Goal: Task Accomplishment & Management: Manage account settings

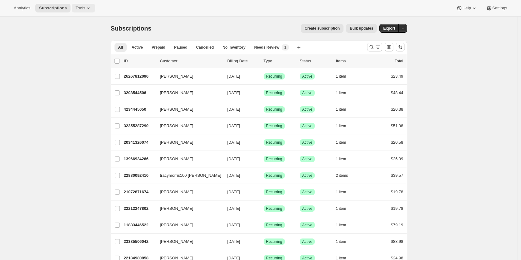
click at [83, 8] on span "Tools" at bounding box center [80, 8] width 10 height 5
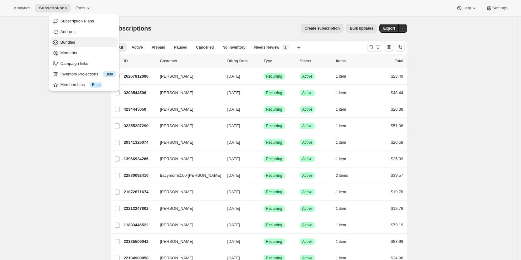
click at [71, 41] on span "Bundles" at bounding box center [67, 42] width 15 height 5
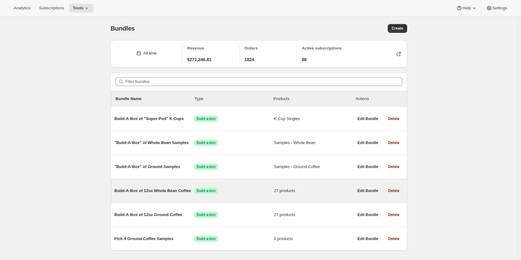
click at [159, 190] on span "Build-A-Box of 12oz Whole Bean Coffee" at bounding box center [154, 191] width 80 height 6
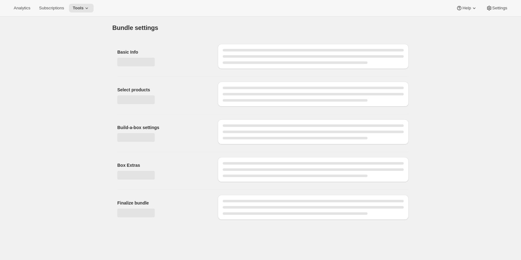
type input "Build-A-Box of 12oz Whole Bean Coffee"
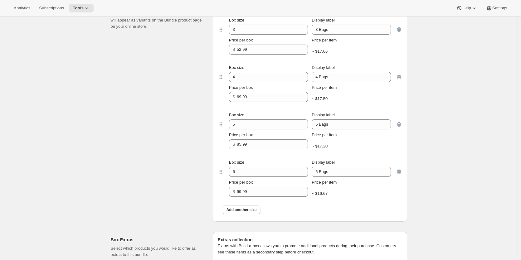
scroll to position [890, 0]
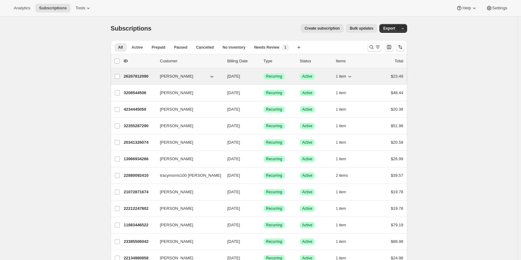
click at [141, 75] on p "26267812090" at bounding box center [139, 76] width 31 height 6
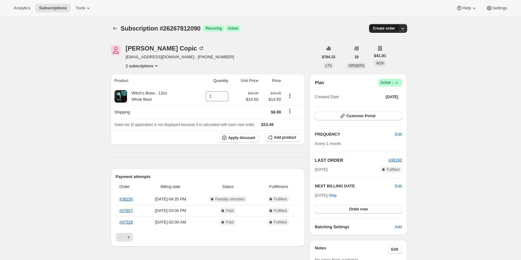
click at [387, 27] on span "Create order" at bounding box center [384, 28] width 22 height 5
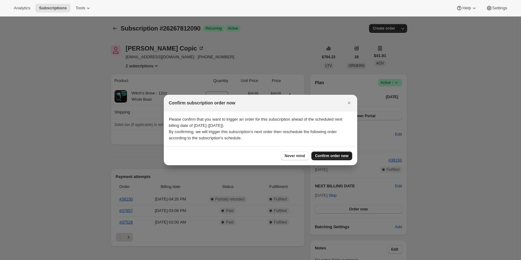
click at [337, 159] on button "Confirm order now" at bounding box center [331, 156] width 41 height 9
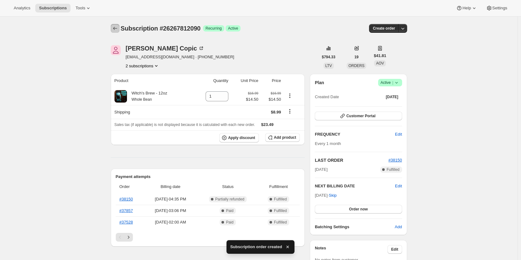
click at [112, 28] on button "Subscriptions" at bounding box center [115, 28] width 9 height 9
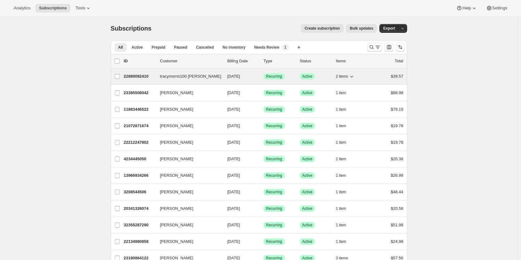
click at [137, 75] on p "22880092410" at bounding box center [139, 76] width 31 height 6
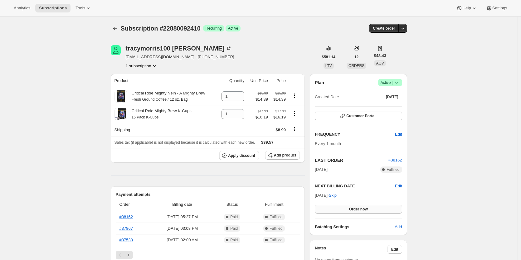
click at [376, 207] on button "Order now" at bounding box center [358, 209] width 87 height 9
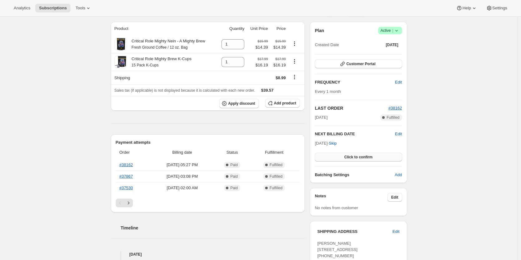
click at [354, 156] on span "Click to confirm" at bounding box center [358, 157] width 28 height 5
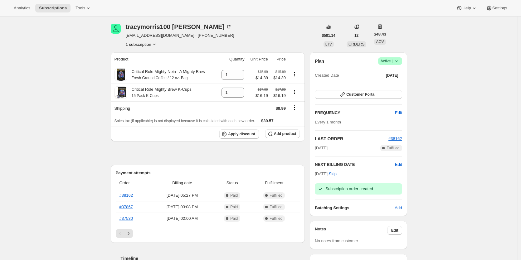
scroll to position [0, 0]
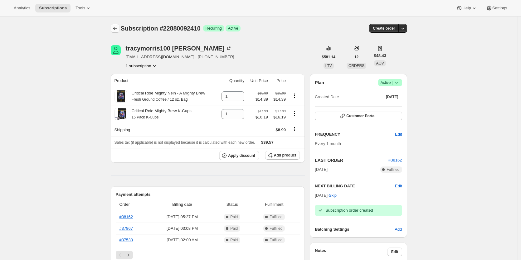
click at [115, 28] on icon "Subscriptions" at bounding box center [115, 28] width 4 height 3
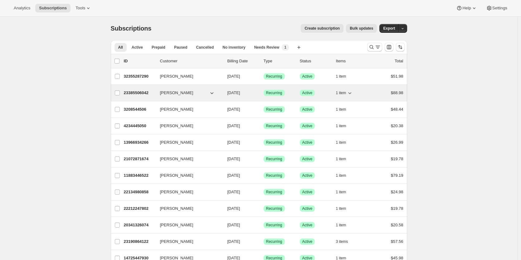
click at [138, 89] on div "23385506042 Lisa Hasselbrook 10/10/2025 Success Recurring Success Active 1 item…" at bounding box center [263, 93] width 279 height 9
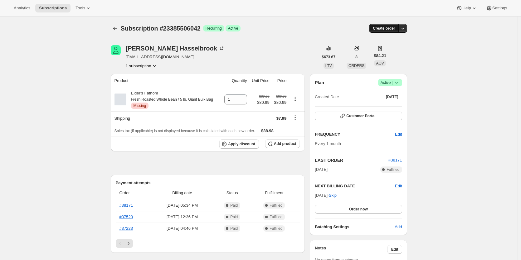
click at [384, 26] on span "Create order" at bounding box center [384, 28] width 22 height 5
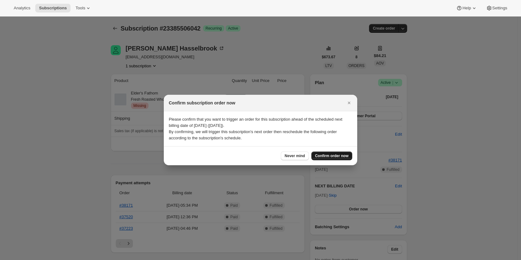
click at [336, 155] on span "Confirm order now" at bounding box center [331, 155] width 33 height 5
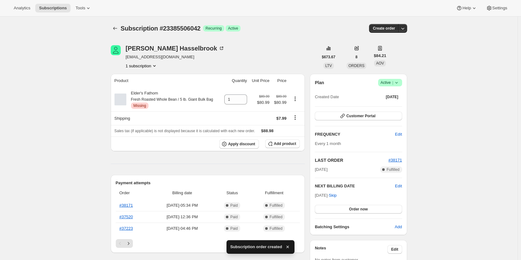
click at [118, 30] on icon "Subscriptions" at bounding box center [115, 28] width 6 height 6
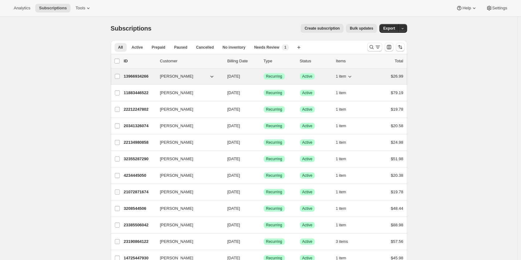
click at [140, 75] on p "13966934266" at bounding box center [139, 76] width 31 height 6
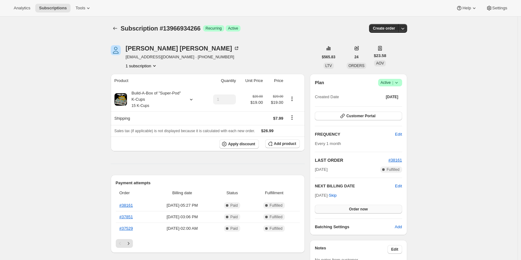
click at [373, 206] on button "Order now" at bounding box center [358, 209] width 87 height 9
click at [372, 207] on span "Click to confirm" at bounding box center [358, 209] width 28 height 5
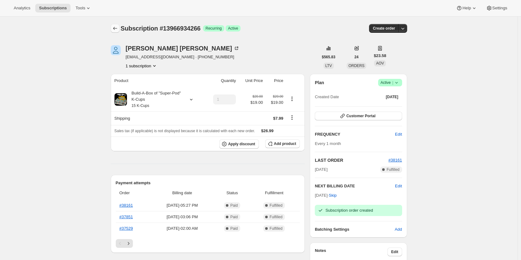
click at [116, 32] on button "Subscriptions" at bounding box center [115, 28] width 9 height 9
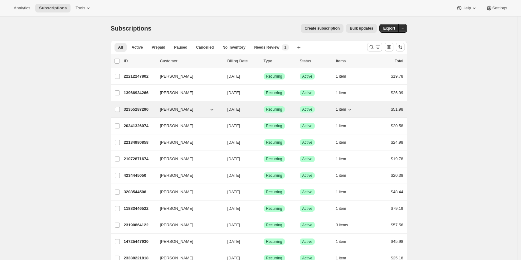
click at [133, 110] on p "32355287290" at bounding box center [139, 109] width 31 height 6
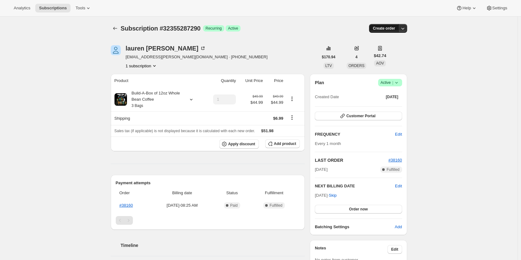
click at [384, 31] on span "Create order" at bounding box center [384, 28] width 22 height 5
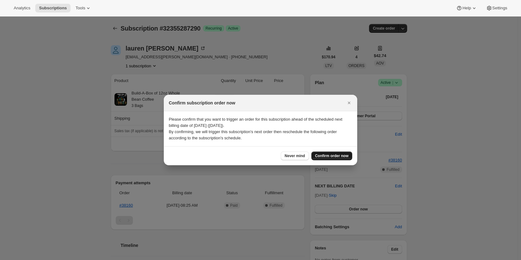
click at [325, 156] on span "Confirm order now" at bounding box center [331, 155] width 33 height 5
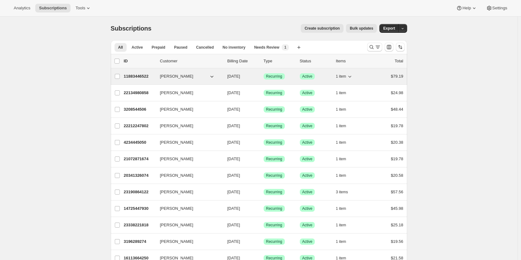
click at [142, 77] on p "11883446522" at bounding box center [139, 76] width 31 height 6
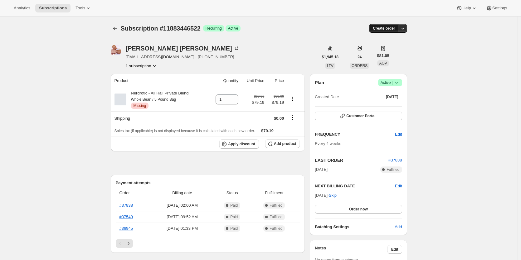
click at [392, 29] on span "Create order" at bounding box center [384, 28] width 22 height 5
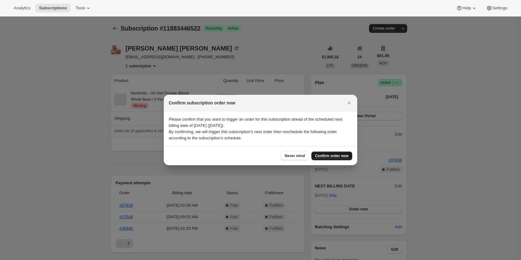
click at [332, 156] on span "Confirm order now" at bounding box center [331, 155] width 33 height 5
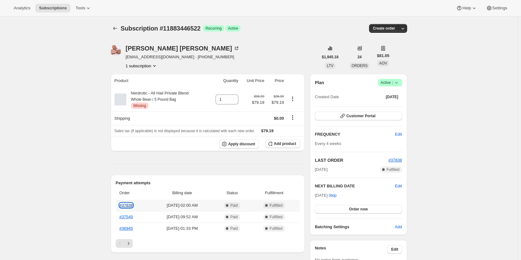
click at [127, 204] on link "#37838" at bounding box center [125, 205] width 13 height 5
click at [127, 207] on link "#37838" at bounding box center [125, 205] width 13 height 5
click at [275, 100] on span "$79.19" at bounding box center [276, 102] width 16 height 6
click at [262, 101] on span "$79.19" at bounding box center [258, 102] width 12 height 6
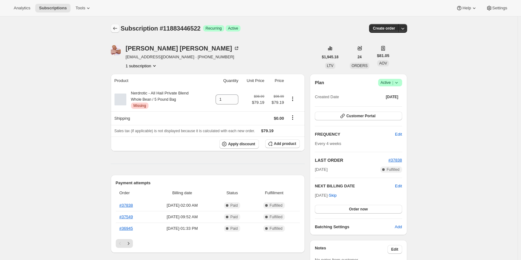
click at [118, 29] on icon "Subscriptions" at bounding box center [115, 28] width 6 height 6
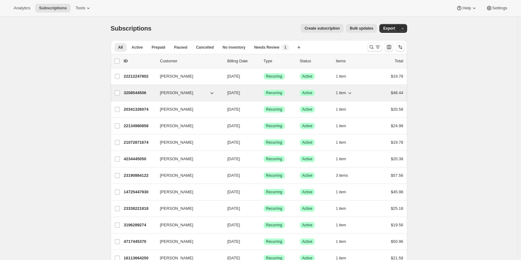
click at [139, 91] on p "3208544506" at bounding box center [139, 93] width 31 height 6
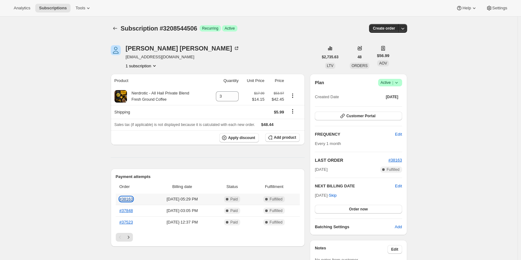
click at [133, 199] on link "#38163" at bounding box center [125, 199] width 13 height 5
click at [129, 213] on link "#37848" at bounding box center [125, 210] width 13 height 5
click at [386, 29] on span "Create order" at bounding box center [384, 28] width 22 height 5
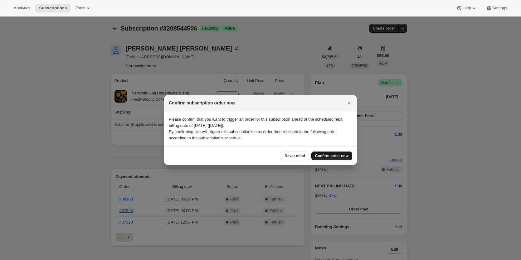
click at [332, 156] on span "Confirm order now" at bounding box center [331, 155] width 33 height 5
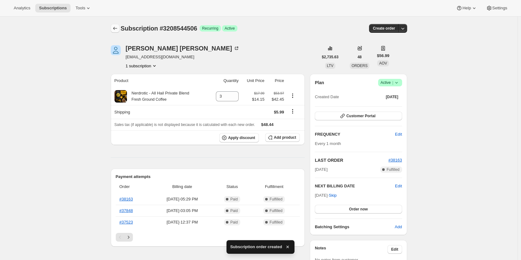
click at [118, 29] on icon "Subscriptions" at bounding box center [115, 28] width 6 height 6
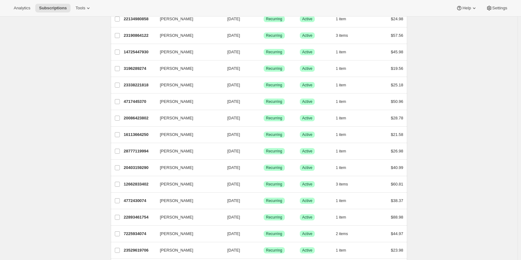
scroll to position [156, 0]
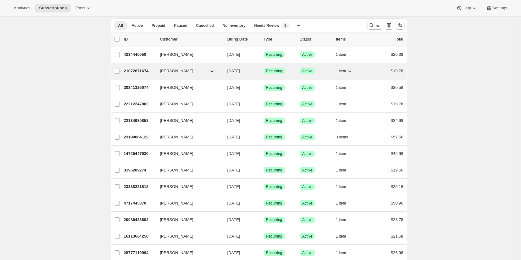
scroll to position [0, 0]
